Goal: Task Accomplishment & Management: Complete application form

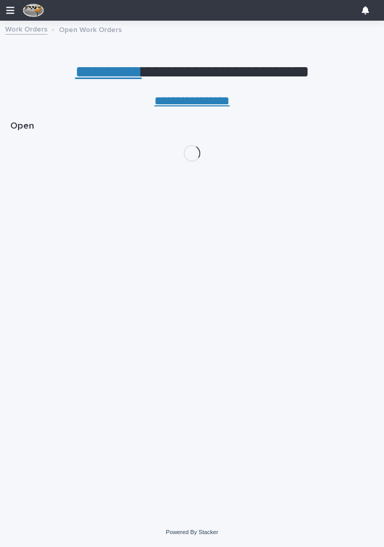
scroll to position [0, 5]
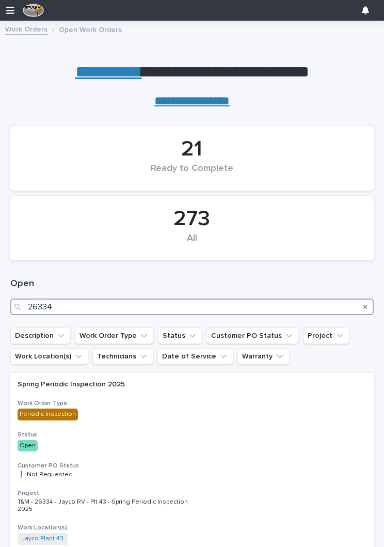
click at [136, 299] on input "26334" at bounding box center [191, 306] width 363 height 17
click at [208, 304] on input "26334" at bounding box center [191, 306] width 363 height 17
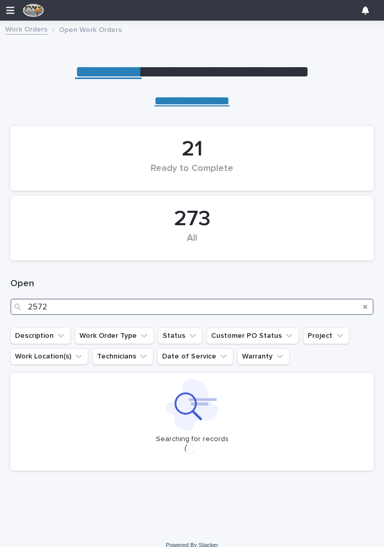
type input "25720"
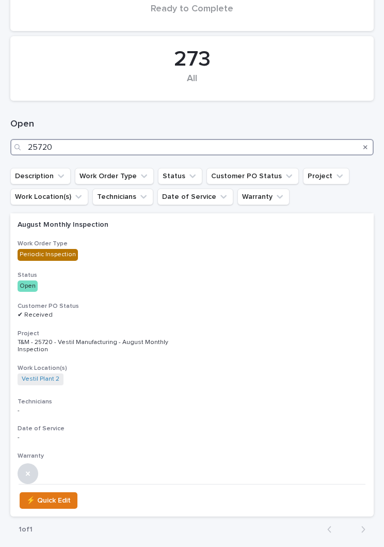
scroll to position [183, 0]
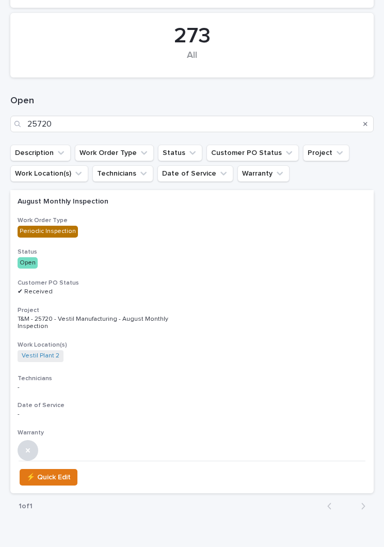
click at [219, 279] on h3 "Customer PO Status" at bounding box center [192, 283] width 349 height 8
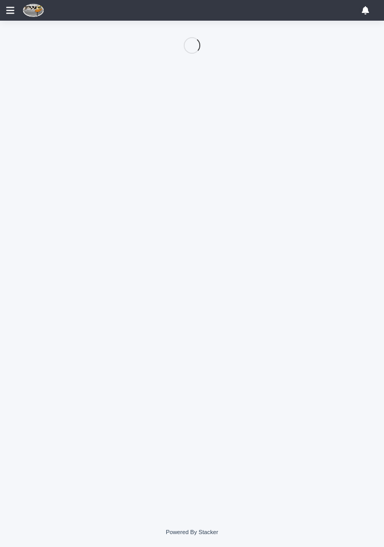
scroll to position [50, 0]
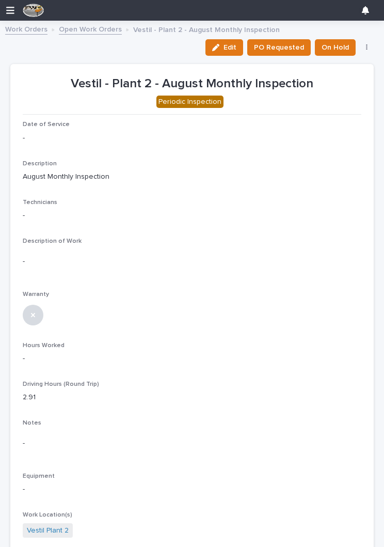
click at [219, 50] on icon "button" at bounding box center [215, 47] width 7 height 7
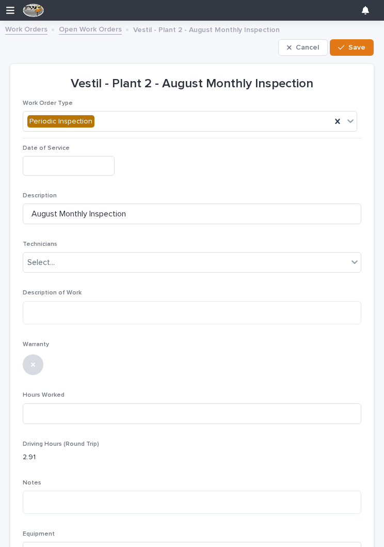
click at [78, 165] on input "text" at bounding box center [69, 165] width 92 height 19
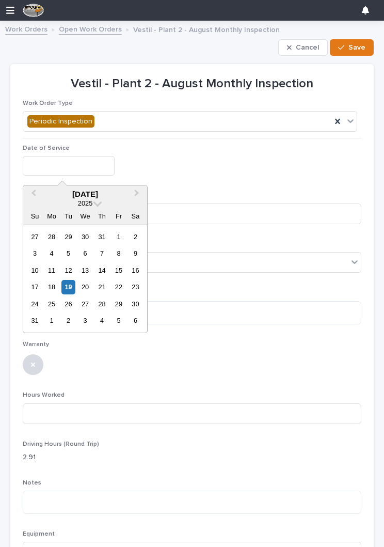
click at [72, 285] on div "19" at bounding box center [68, 287] width 14 height 14
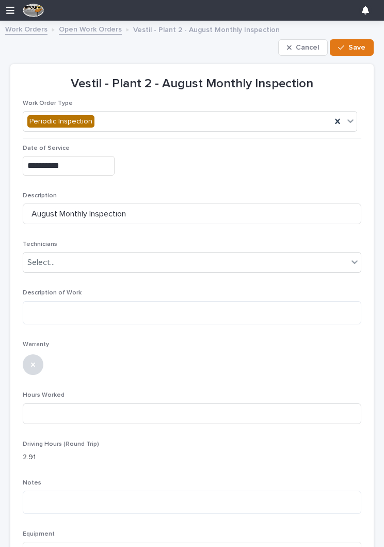
type input "**********"
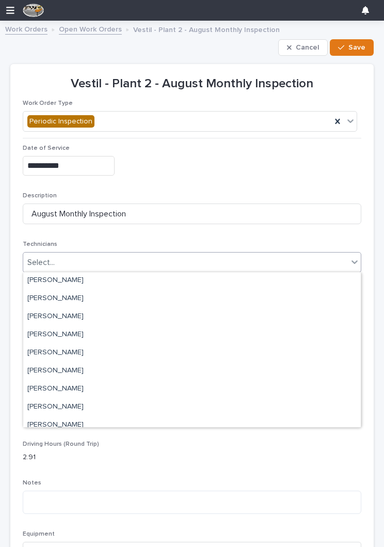
scroll to position [59, 0]
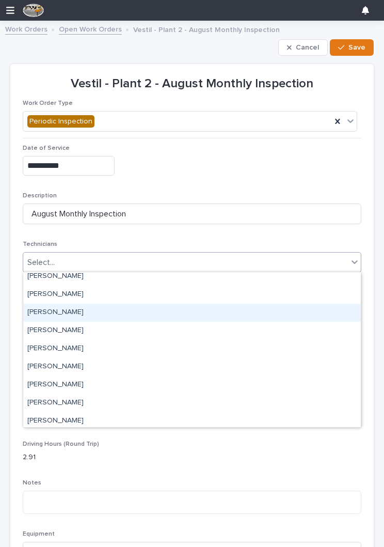
click at [150, 311] on div "[PERSON_NAME]" at bounding box center [192, 312] width 338 height 18
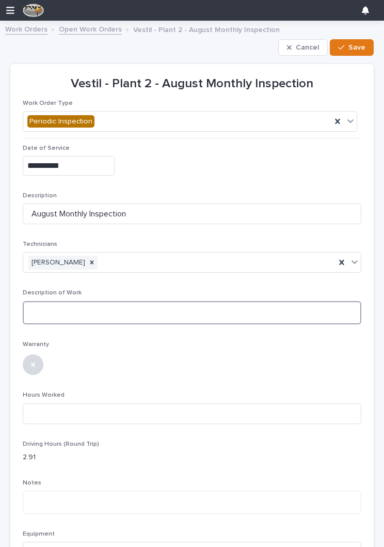
click at [156, 320] on textarea at bounding box center [192, 312] width 339 height 23
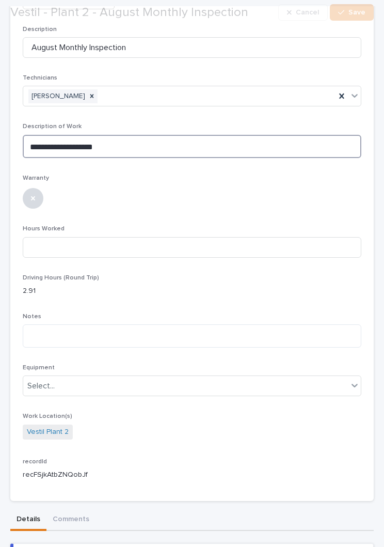
scroll to position [167, 0]
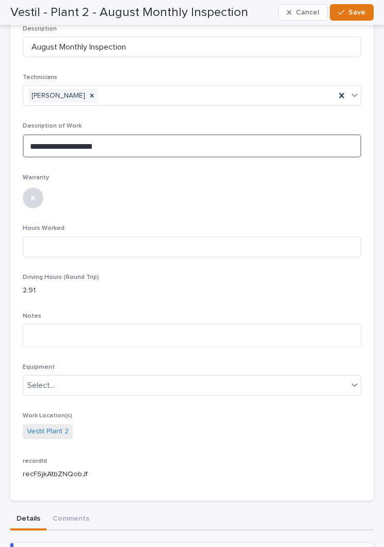
type textarea "**********"
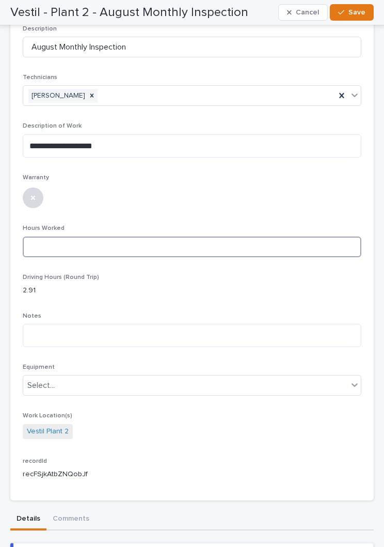
click at [207, 236] on input at bounding box center [192, 246] width 339 height 21
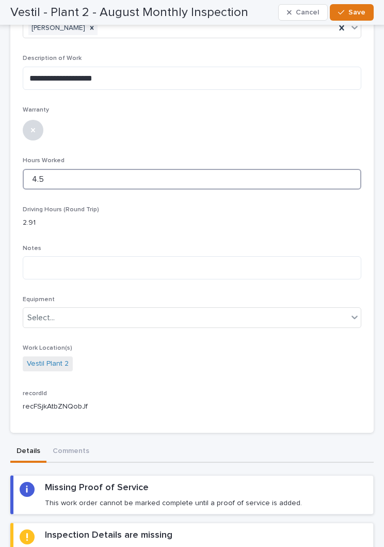
scroll to position [234, 0]
type input "4.5"
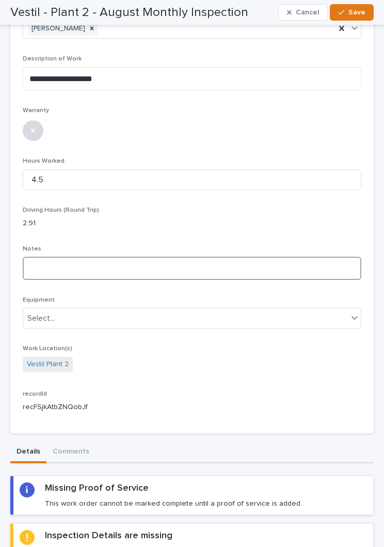
click at [176, 268] on textarea at bounding box center [192, 268] width 339 height 23
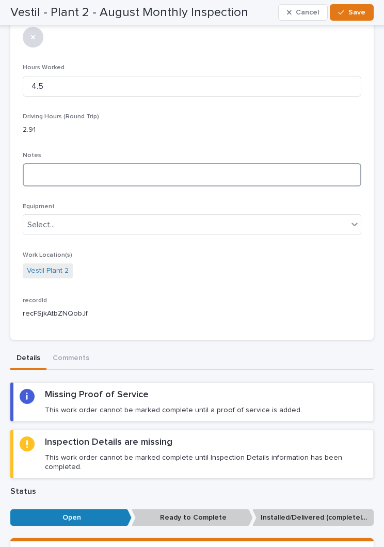
scroll to position [332, 0]
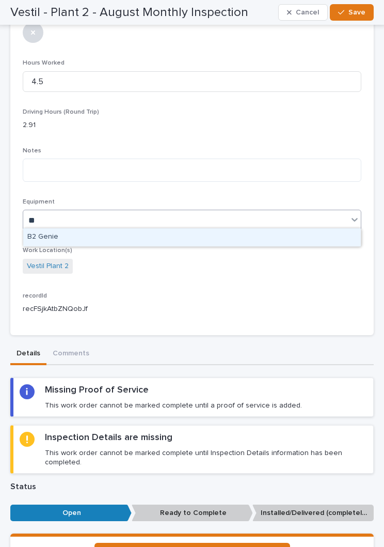
click at [194, 237] on div "B2 Genie" at bounding box center [192, 237] width 338 height 18
type input "**"
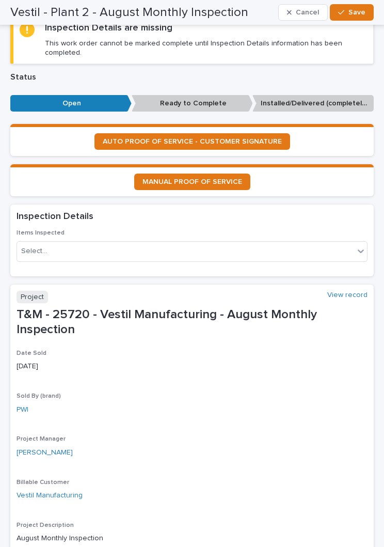
scroll to position [749, 0]
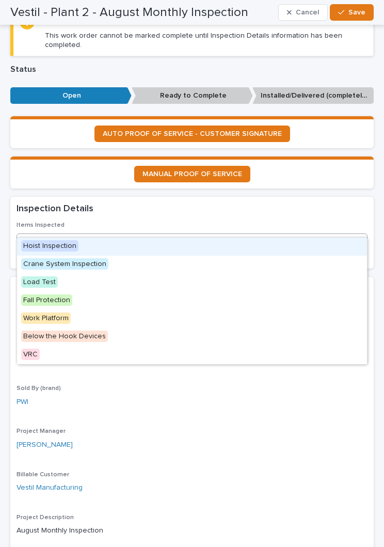
click at [135, 242] on div "Hoist Inspection" at bounding box center [192, 246] width 350 height 18
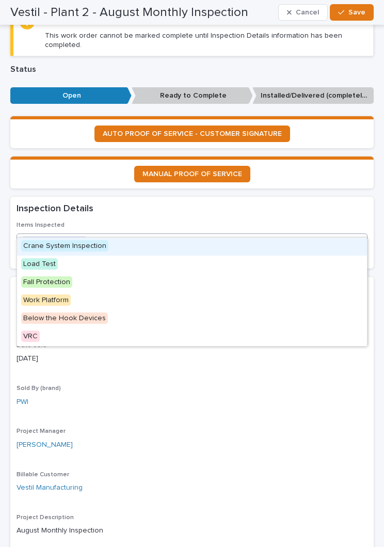
click at [153, 245] on div "Crane System Inspection" at bounding box center [192, 246] width 350 height 18
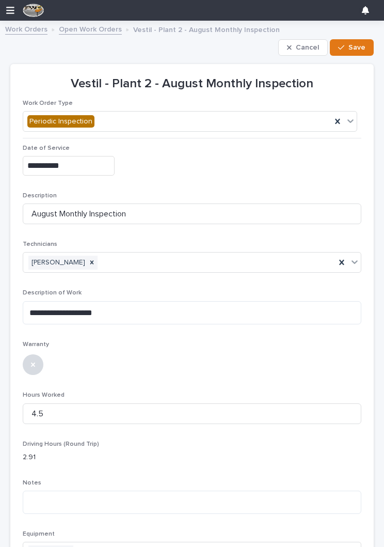
scroll to position [0, 0]
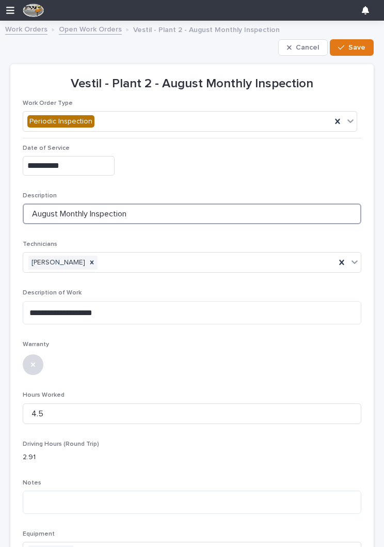
click at [185, 211] on input "August Monthly Inspection" at bounding box center [192, 213] width 339 height 21
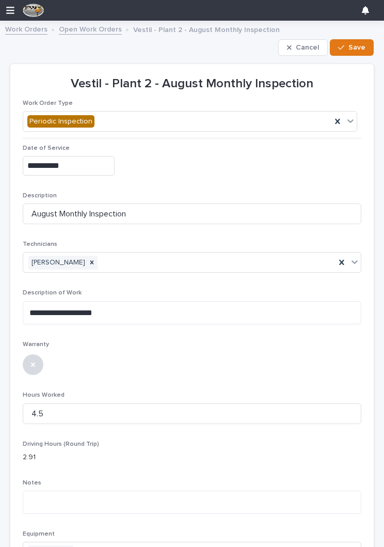
click at [349, 44] on button "Save" at bounding box center [352, 47] width 44 height 17
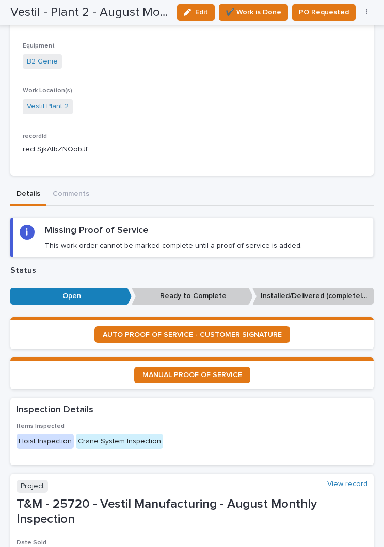
scroll to position [425, 0]
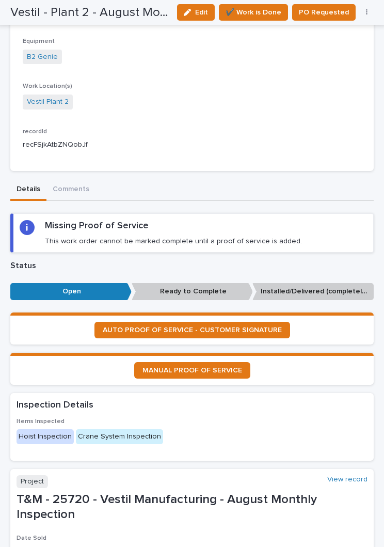
click at [225, 366] on span "MANUAL PROOF OF SERVICE" at bounding box center [192, 369] width 100 height 7
click at [257, 326] on span "AUTO PROOF OF SERVICE - CUSTOMER SIGNATURE" at bounding box center [192, 329] width 179 height 7
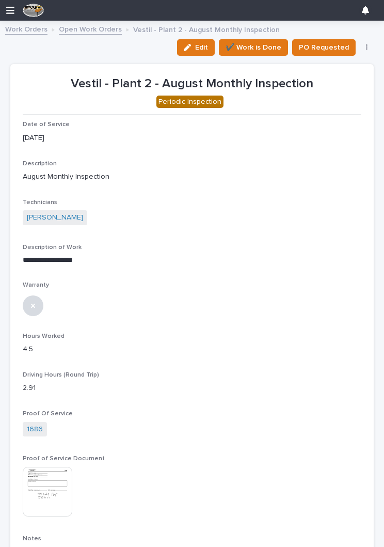
scroll to position [0, 0]
click at [257, 42] on span "✔️ Work is Done" at bounding box center [254, 47] width 56 height 12
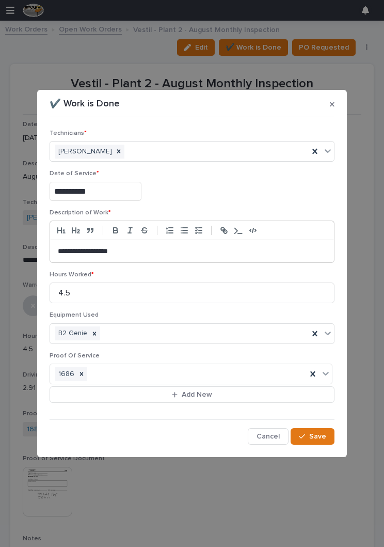
click at [314, 436] on span "Save" at bounding box center [317, 435] width 17 height 9
